Goal: Browse casually

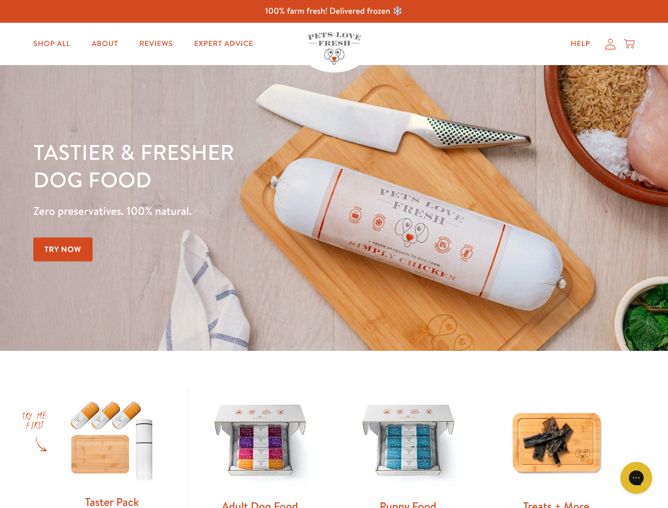
click at [334, 254] on div "Tastier & fresher dog food Zero preservatives. 100% natural. Try Now" at bounding box center [233, 208] width 401 height 140
click at [636, 477] on icon "Gorgias live chat" at bounding box center [636, 477] width 10 height 10
